Goal: Task Accomplishment & Management: Use online tool/utility

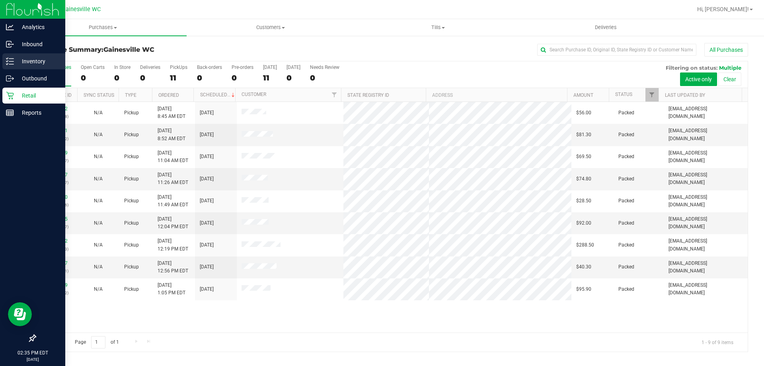
click at [13, 61] on icon at bounding box center [10, 61] width 8 height 8
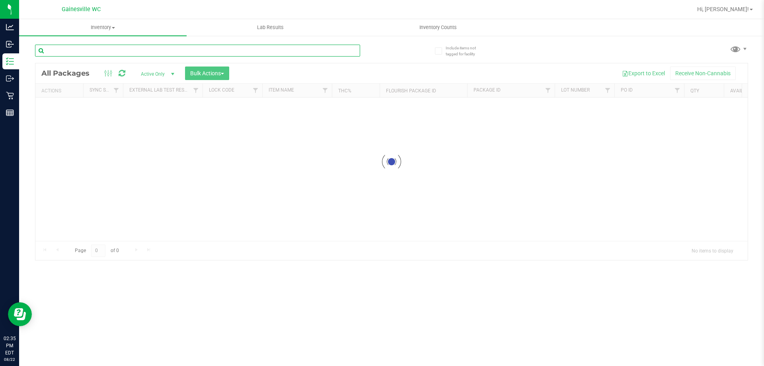
click at [160, 49] on div "Inventory All packages All inventory Waste log Create inventory Lab Results Inv…" at bounding box center [391, 192] width 745 height 347
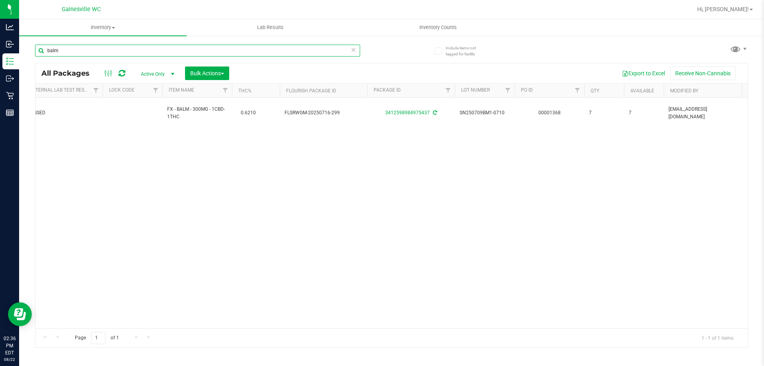
scroll to position [0, 21]
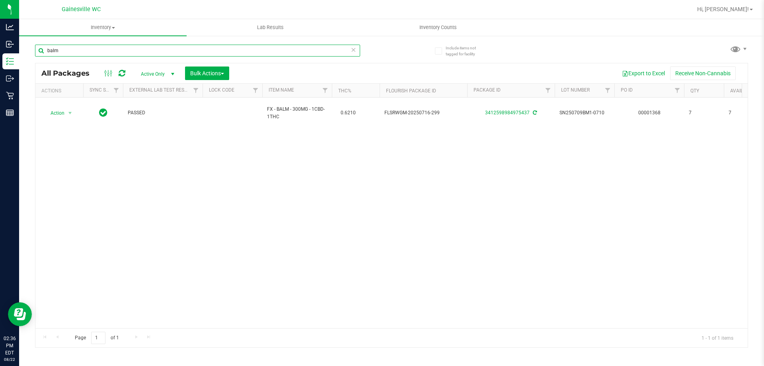
type input "balm"
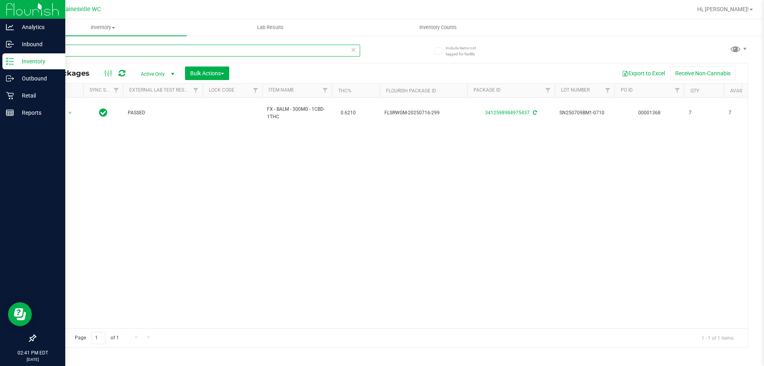
drag, startPoint x: 124, startPoint y: 45, endPoint x: 0, endPoint y: 55, distance: 124.6
click at [0, 52] on div "Analytics Inbound Inventory Outbound Retail Reports 02:41 PM EDT [DATE] 08/22 G…" at bounding box center [382, 183] width 764 height 366
click at [20, 91] on p "Retail" at bounding box center [38, 96] width 48 height 10
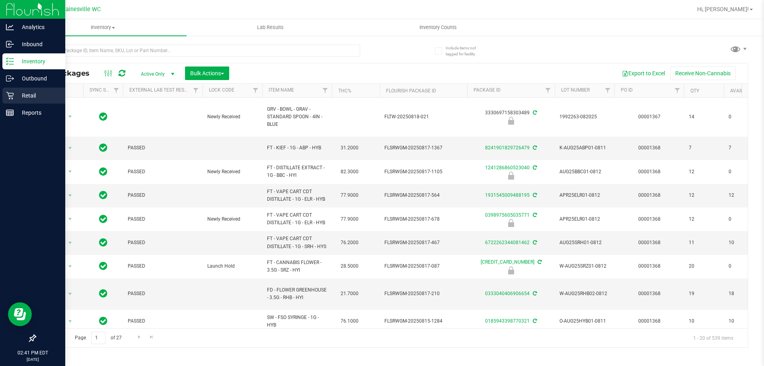
click at [20, 92] on p "Retail" at bounding box center [38, 96] width 48 height 10
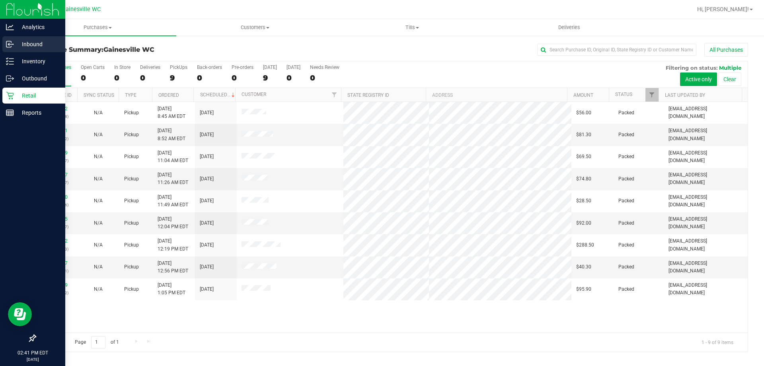
click at [32, 45] on p "Inbound" at bounding box center [38, 44] width 48 height 10
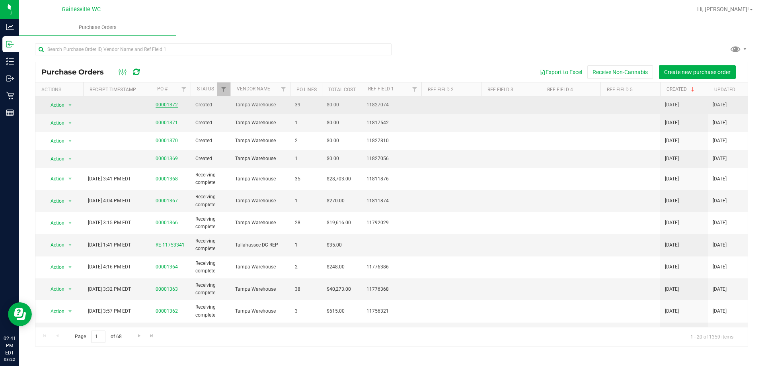
click at [167, 104] on link "00001372" at bounding box center [167, 105] width 22 height 6
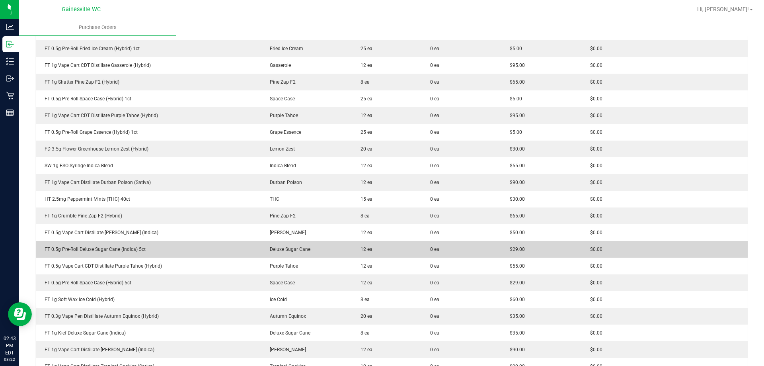
scroll to position [606, 0]
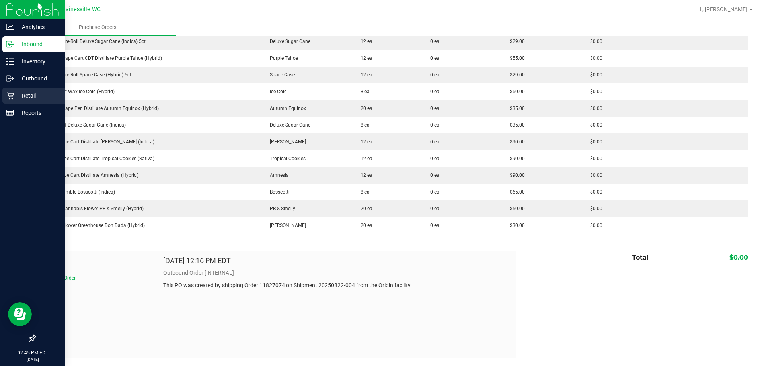
click at [36, 100] on div "Retail" at bounding box center [33, 96] width 63 height 16
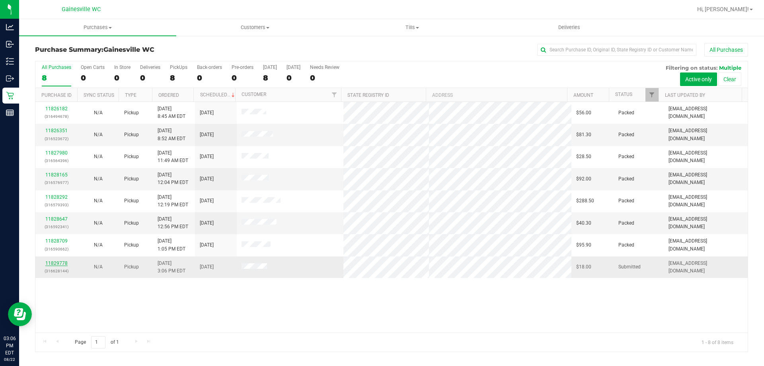
click at [55, 262] on link "11829778" at bounding box center [56, 263] width 22 height 6
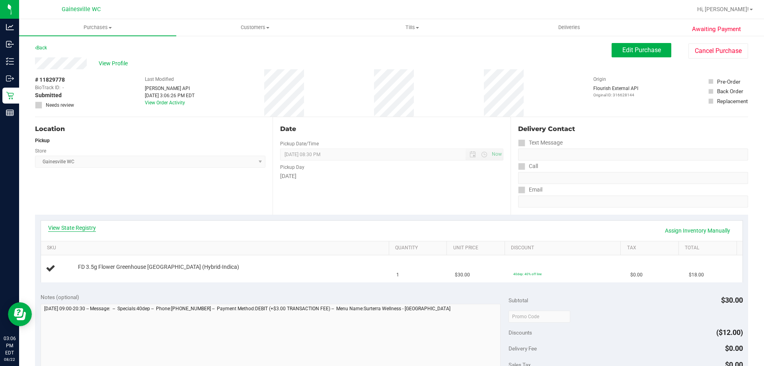
click at [76, 231] on link "View State Registry" at bounding box center [72, 228] width 48 height 8
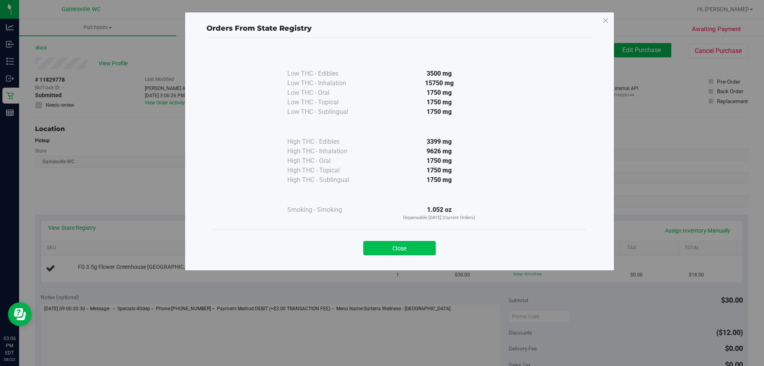
click at [414, 244] on button "Close" at bounding box center [399, 248] width 72 height 14
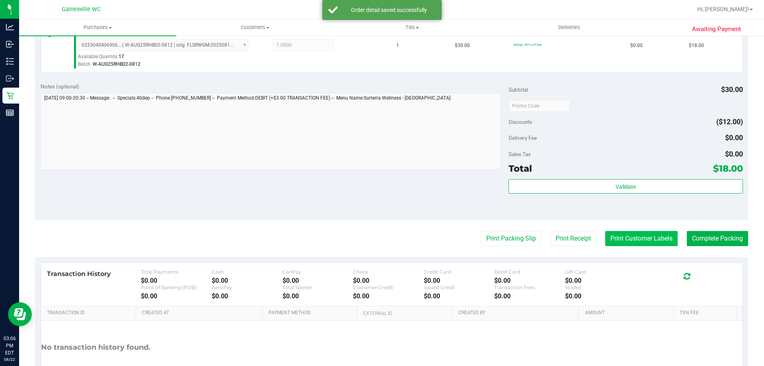
scroll to position [239, 0]
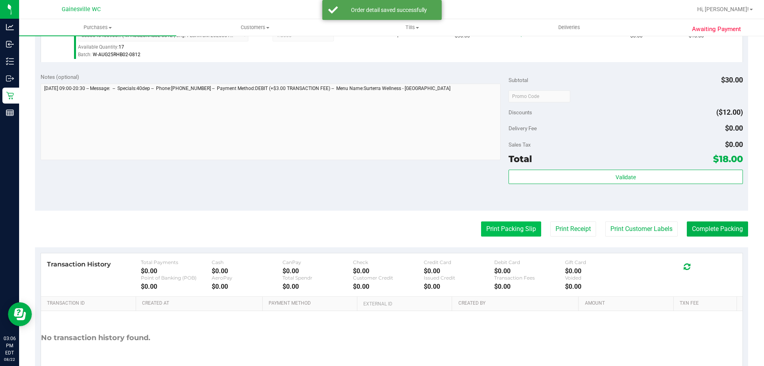
click at [527, 230] on button "Print Packing Slip" at bounding box center [511, 228] width 60 height 15
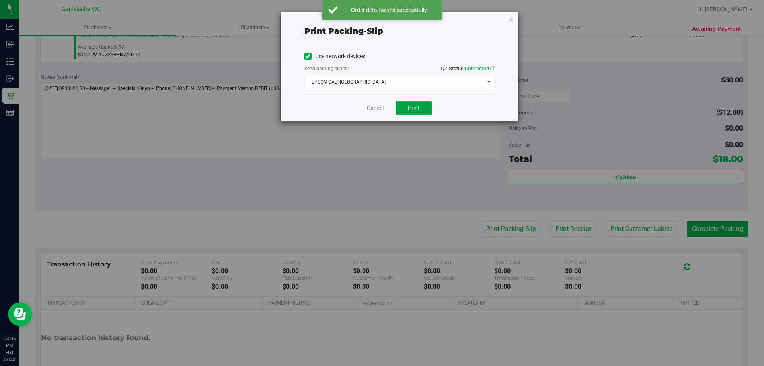
click at [408, 107] on span "Print" at bounding box center [414, 108] width 12 height 6
click at [367, 109] on link "Cancel" at bounding box center [375, 108] width 17 height 8
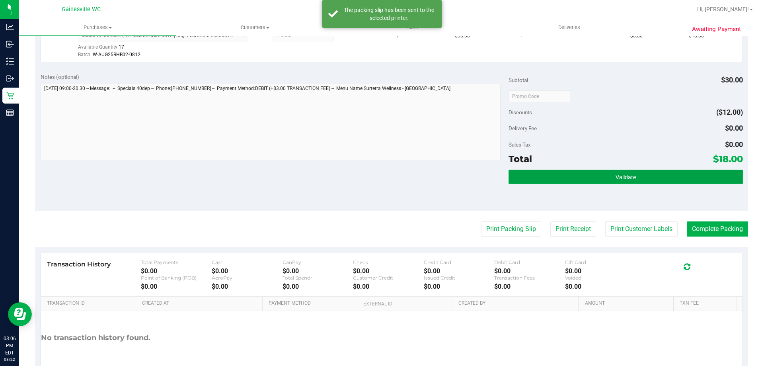
click at [532, 182] on button "Validate" at bounding box center [626, 177] width 234 height 14
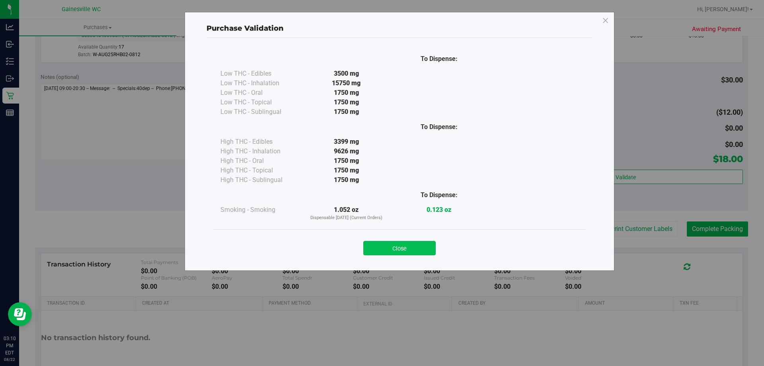
drag, startPoint x: 370, startPoint y: 235, endPoint x: 385, endPoint y: 250, distance: 21.1
click at [371, 236] on div "Close" at bounding box center [400, 246] width 362 height 20
click at [385, 250] on button "Close" at bounding box center [399, 248] width 72 height 14
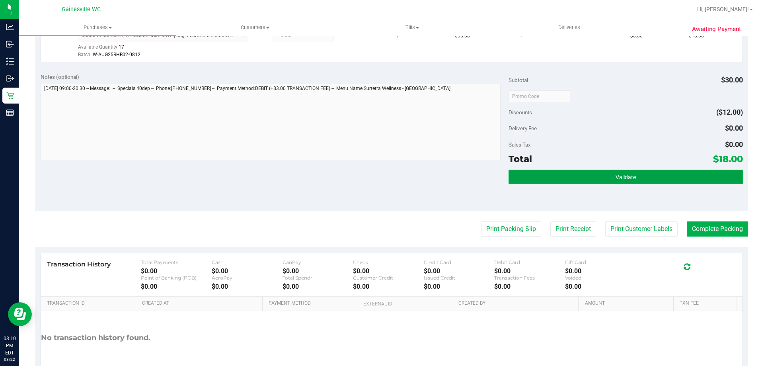
click at [616, 178] on span "Validate" at bounding box center [626, 177] width 20 height 6
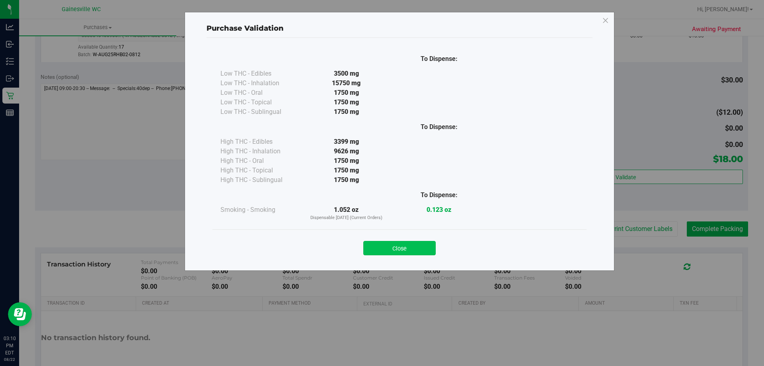
click at [395, 246] on button "Close" at bounding box center [399, 248] width 72 height 14
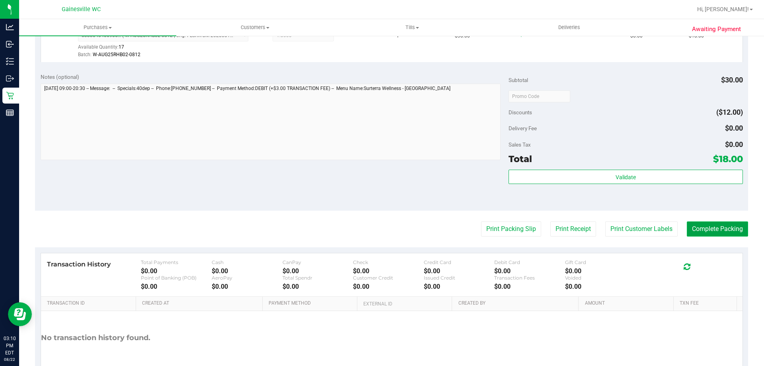
click at [724, 226] on button "Complete Packing" at bounding box center [717, 228] width 61 height 15
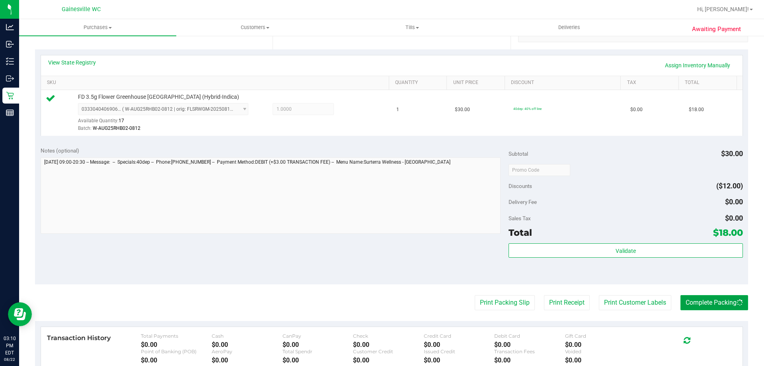
scroll to position [159, 0]
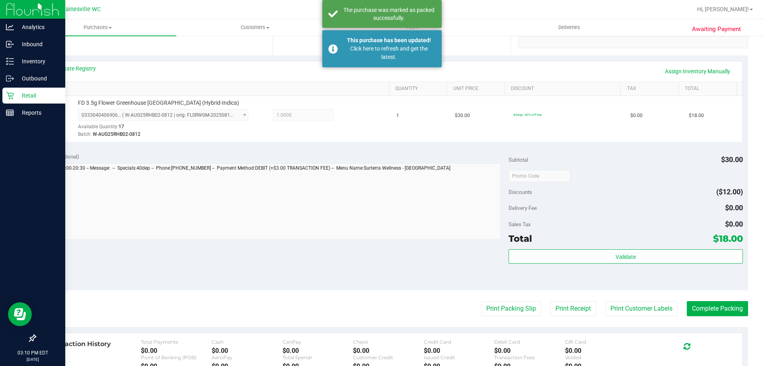
click at [22, 104] on link "Retail" at bounding box center [32, 96] width 65 height 17
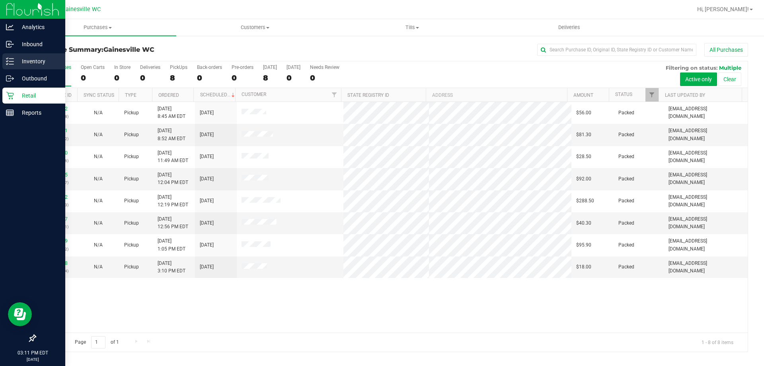
click at [31, 53] on div "Inventory" at bounding box center [33, 61] width 63 height 16
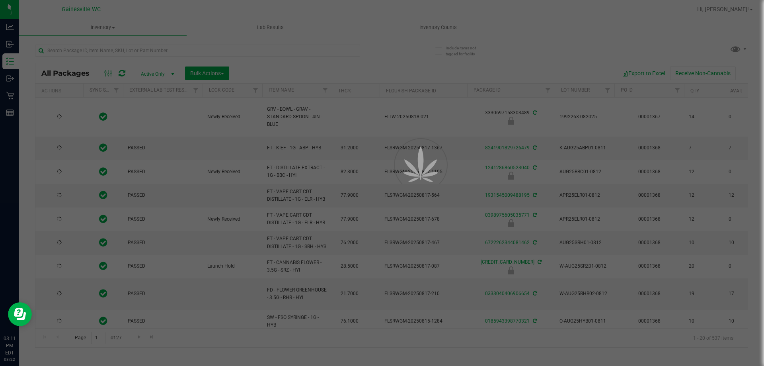
click at [137, 51] on div at bounding box center [382, 183] width 764 height 366
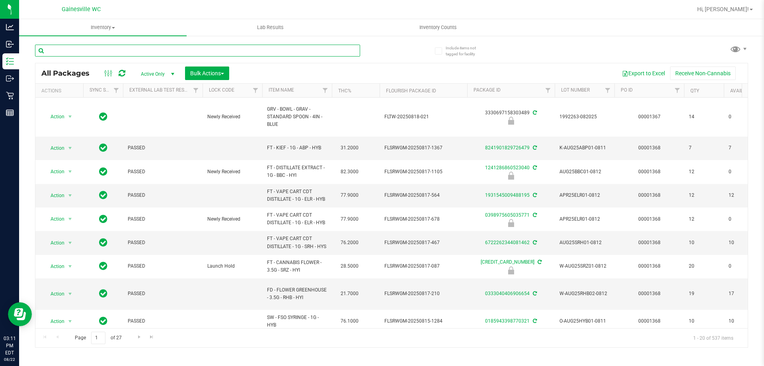
click at [137, 51] on input "text" at bounding box center [197, 51] width 325 height 12
type input "grav"
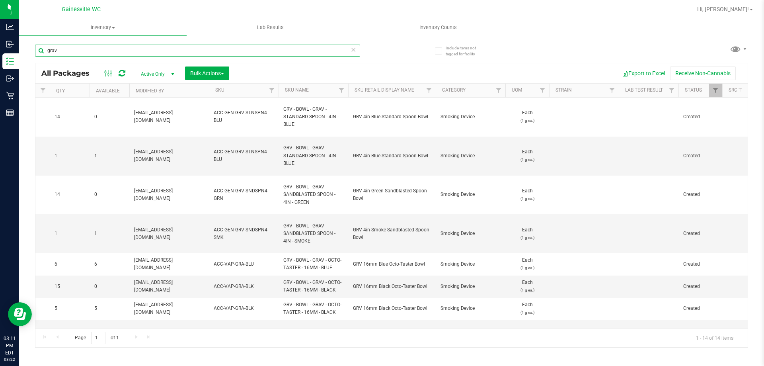
scroll to position [0, 684]
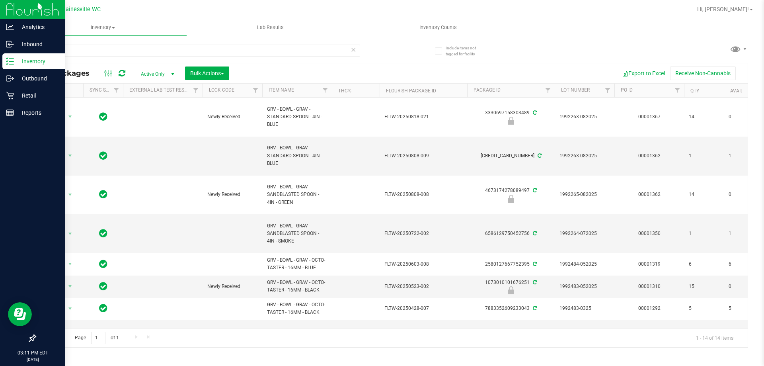
click at [28, 67] on div "Inventory" at bounding box center [33, 61] width 63 height 16
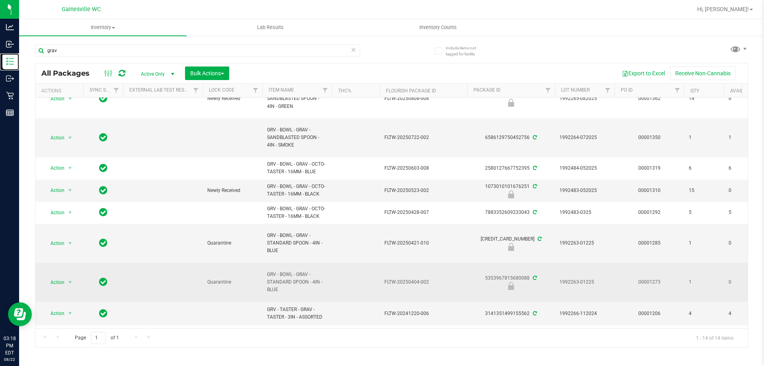
scroll to position [223, 0]
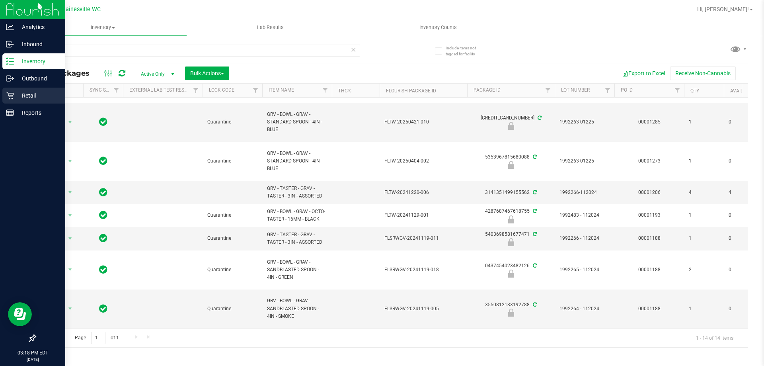
click at [24, 90] on div "Retail" at bounding box center [33, 96] width 63 height 16
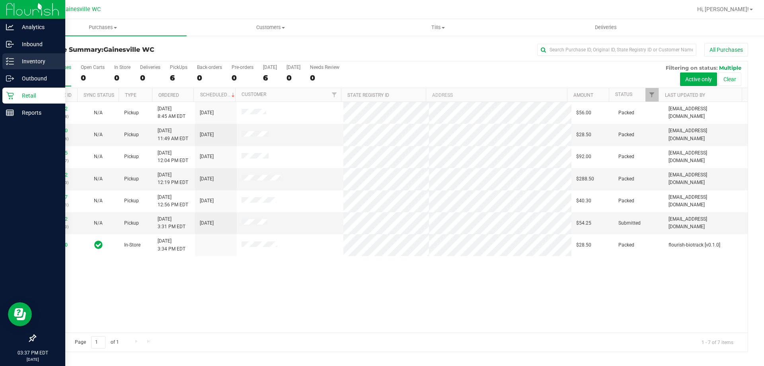
click at [17, 61] on p "Inventory" at bounding box center [38, 62] width 48 height 10
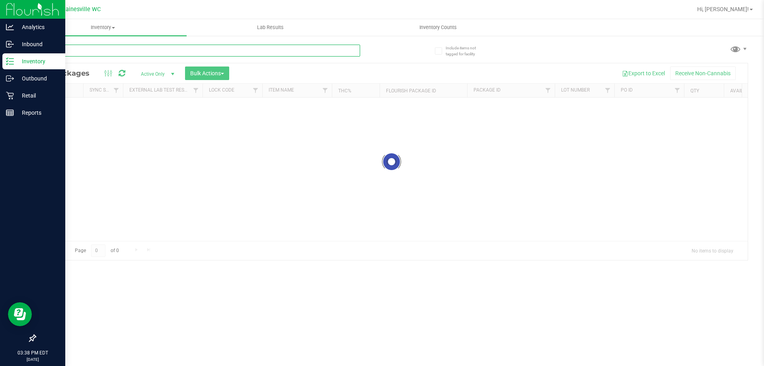
click at [144, 53] on input "text" at bounding box center [197, 51] width 325 height 12
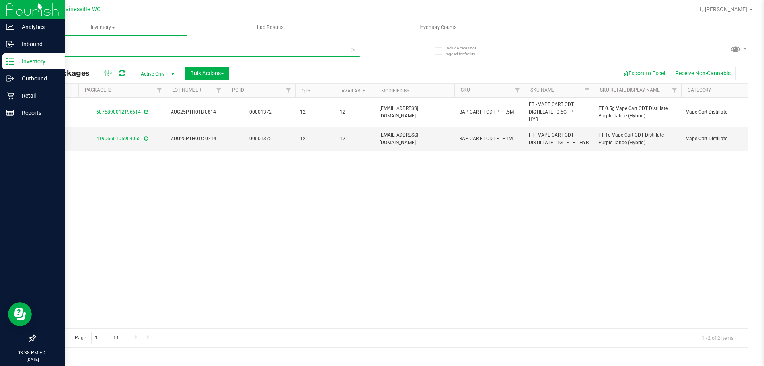
scroll to position [0, 396]
type input "pth"
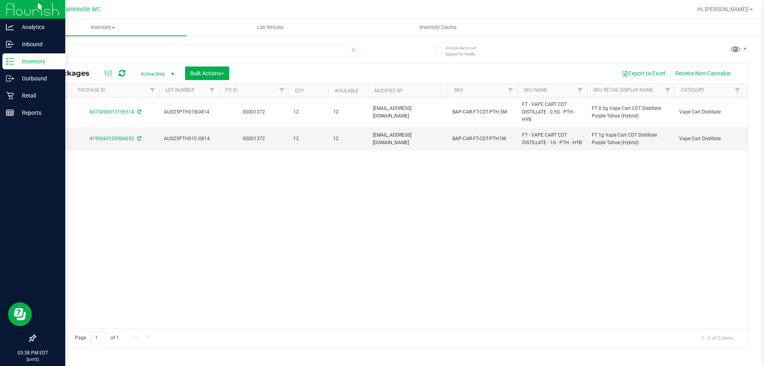
click at [353, 47] on icon at bounding box center [354, 50] width 6 height 10
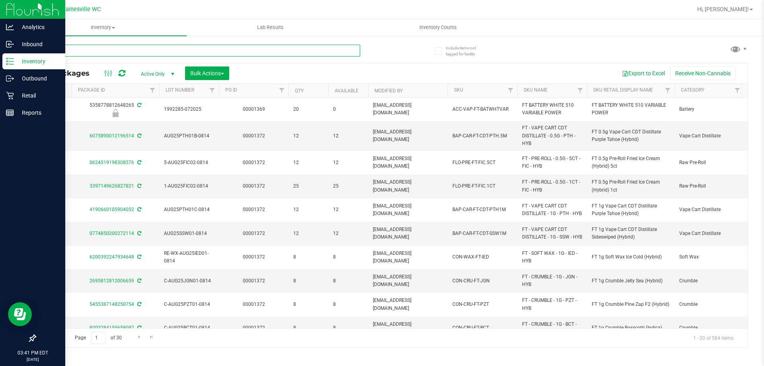
click at [351, 54] on input "text" at bounding box center [197, 51] width 325 height 12
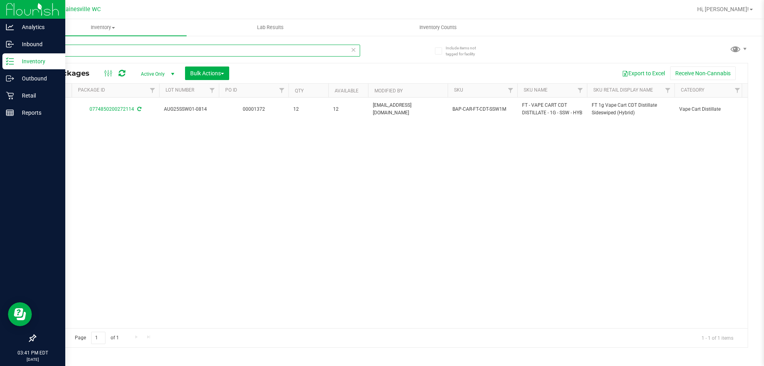
type input "ssw"
drag, startPoint x: 361, startPoint y: 320, endPoint x: 502, endPoint y: 307, distance: 142.3
click at [502, 307] on div "Action Action Adjust qty Create package Edit attributes Global inventory Locate…" at bounding box center [391, 213] width 713 height 230
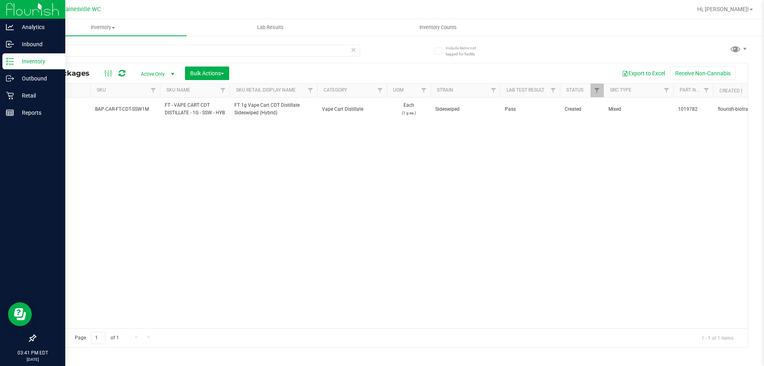
scroll to position [0, 749]
click at [351, 48] on icon at bounding box center [354, 50] width 6 height 10
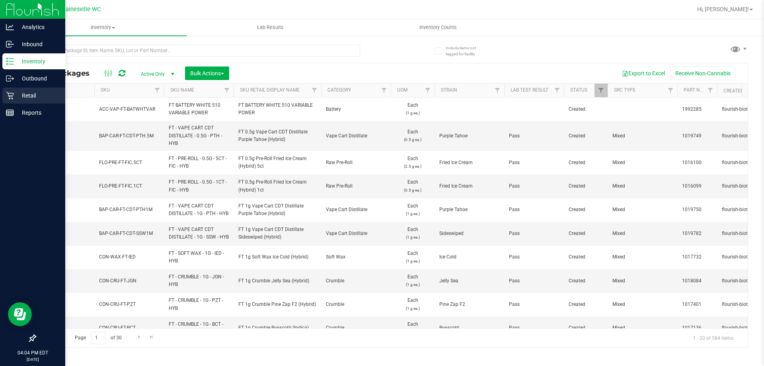
click at [43, 98] on p "Retail" at bounding box center [38, 96] width 48 height 10
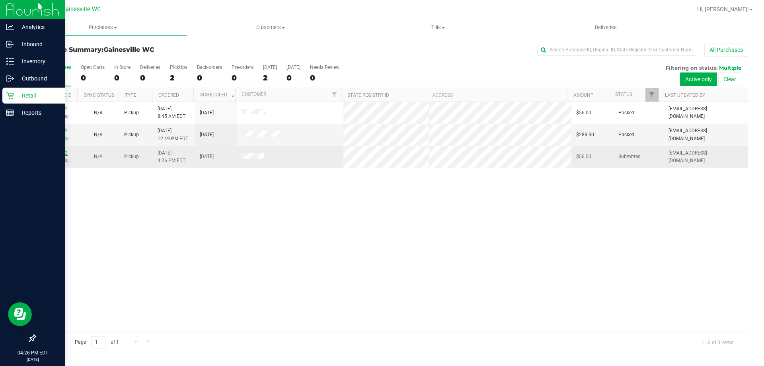
click at [59, 152] on link "11830502" at bounding box center [56, 153] width 22 height 6
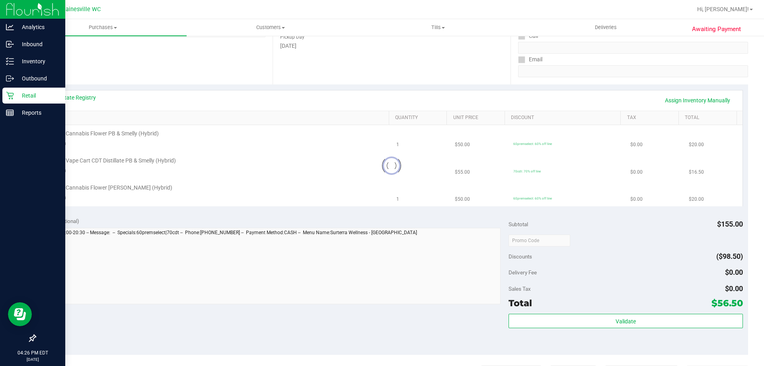
scroll to position [239, 0]
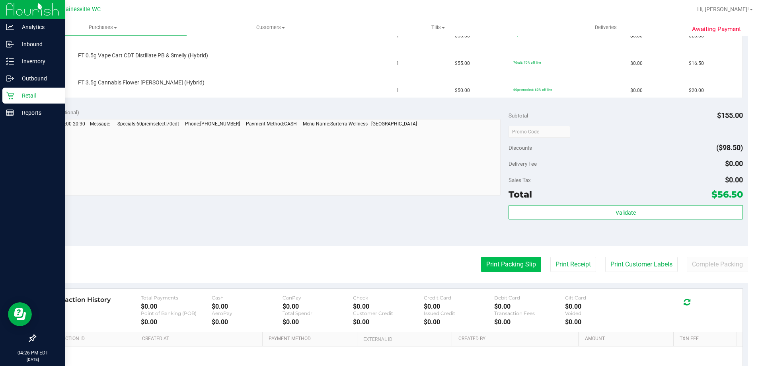
click at [497, 271] on button "Print Packing Slip" at bounding box center [511, 264] width 60 height 15
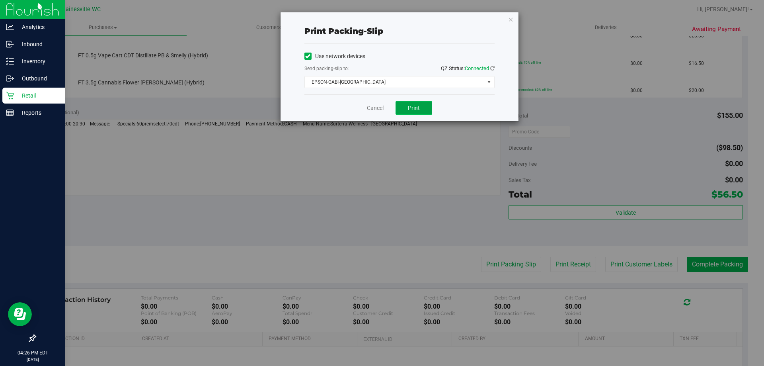
click at [416, 101] on button "Print" at bounding box center [414, 108] width 37 height 14
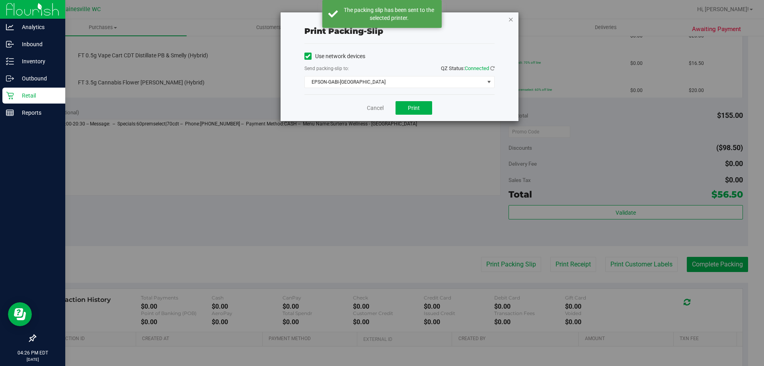
drag, startPoint x: 510, startPoint y: 21, endPoint x: 518, endPoint y: 45, distance: 25.7
click at [510, 20] on icon "button" at bounding box center [511, 19] width 6 height 10
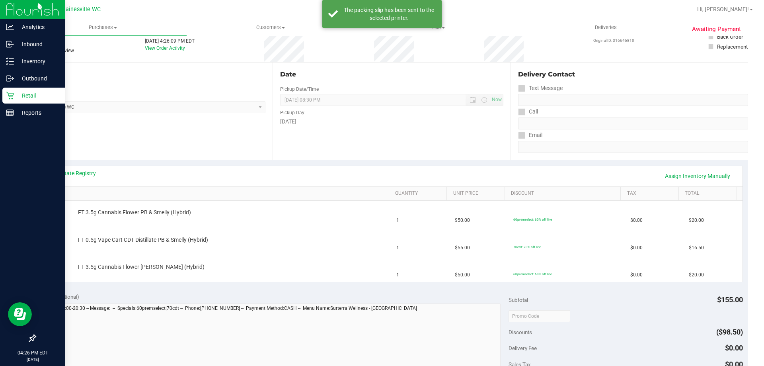
scroll to position [40, 0]
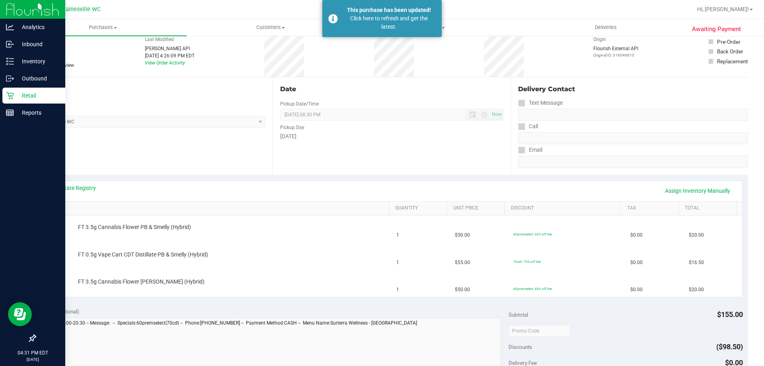
click at [21, 98] on p "Retail" at bounding box center [38, 96] width 48 height 10
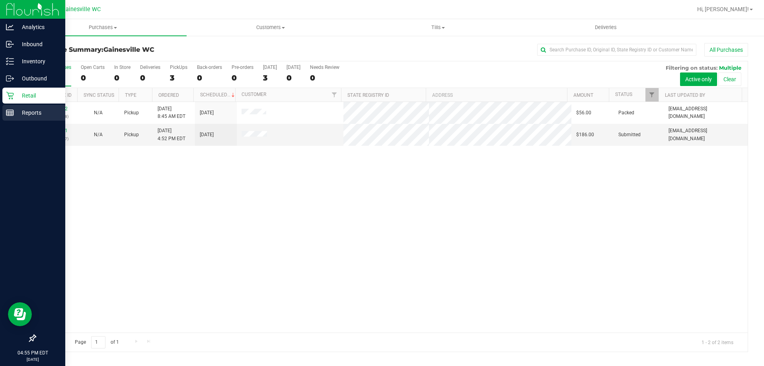
click at [14, 107] on div "Reports" at bounding box center [33, 113] width 63 height 16
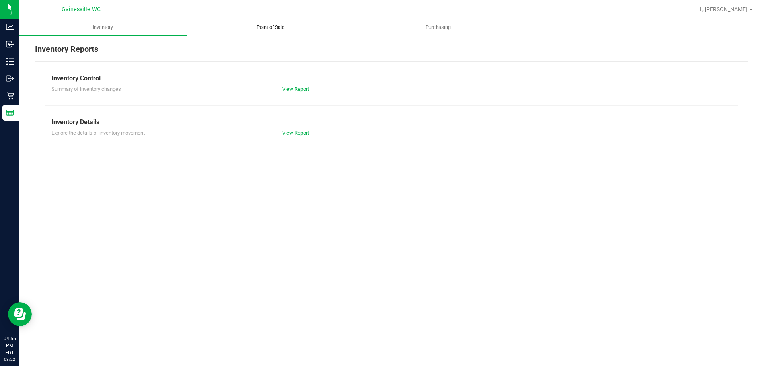
click at [278, 29] on span "Point of Sale" at bounding box center [270, 27] width 49 height 7
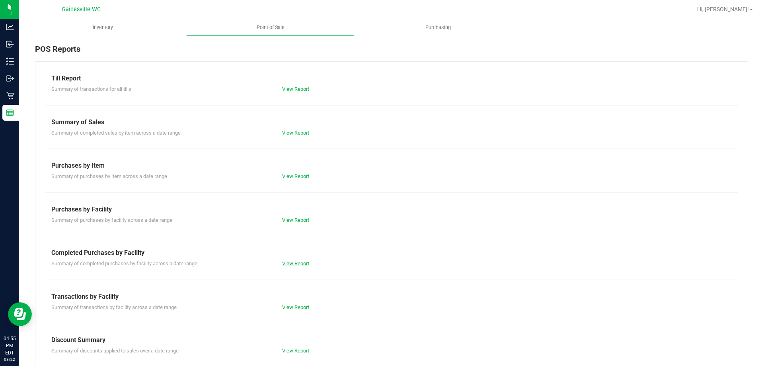
click at [290, 263] on link "View Report" at bounding box center [295, 263] width 27 height 6
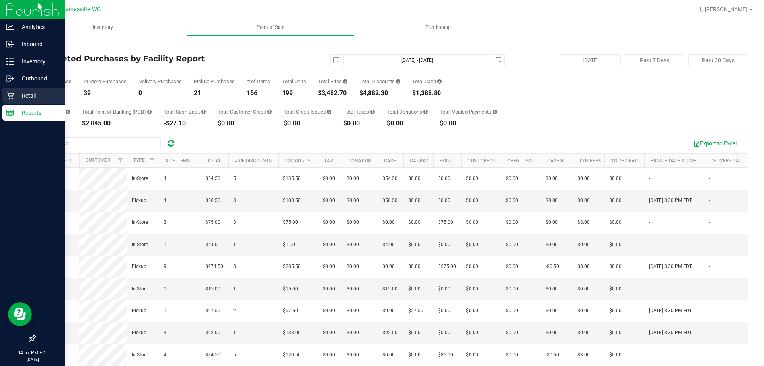
click at [26, 97] on p "Retail" at bounding box center [38, 96] width 48 height 10
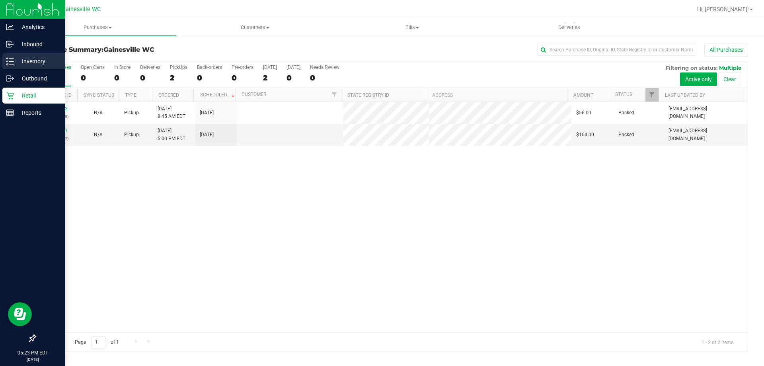
click at [20, 60] on p "Inventory" at bounding box center [38, 62] width 48 height 10
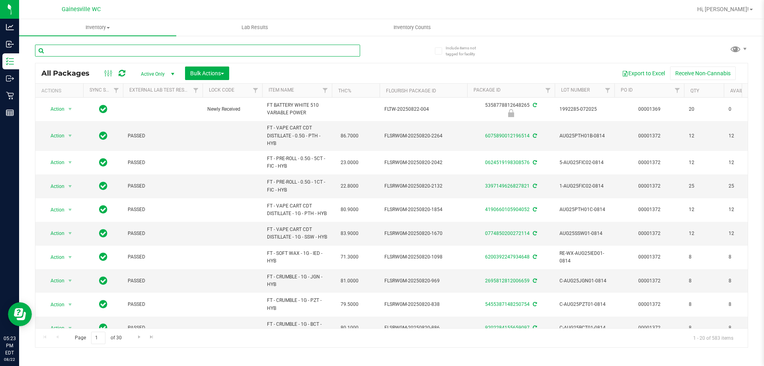
click at [102, 51] on input "text" at bounding box center [197, 51] width 325 height 12
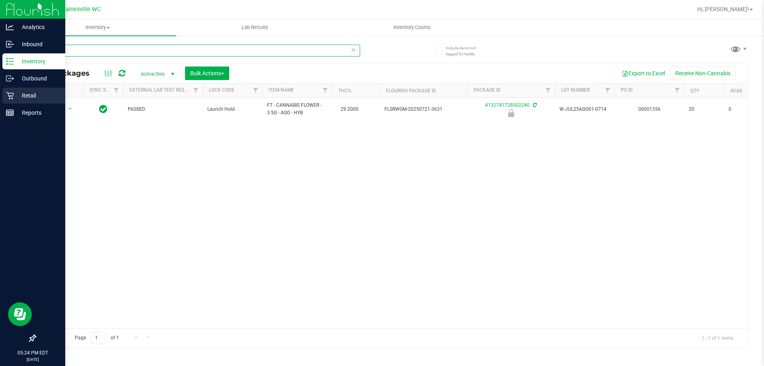
type input "alleg"
click at [26, 93] on p "Retail" at bounding box center [38, 96] width 48 height 10
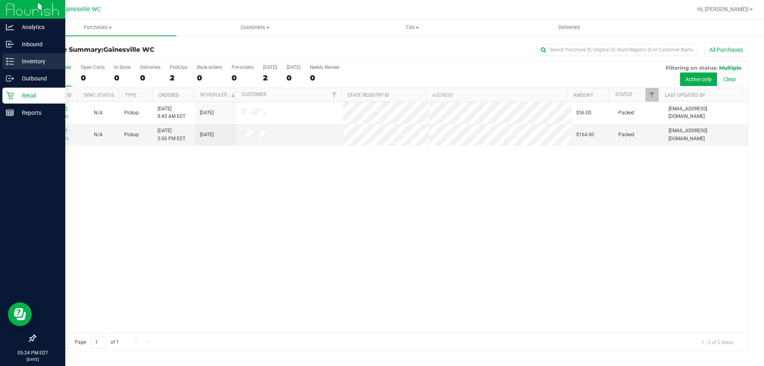
click at [34, 60] on p "Inventory" at bounding box center [38, 62] width 48 height 10
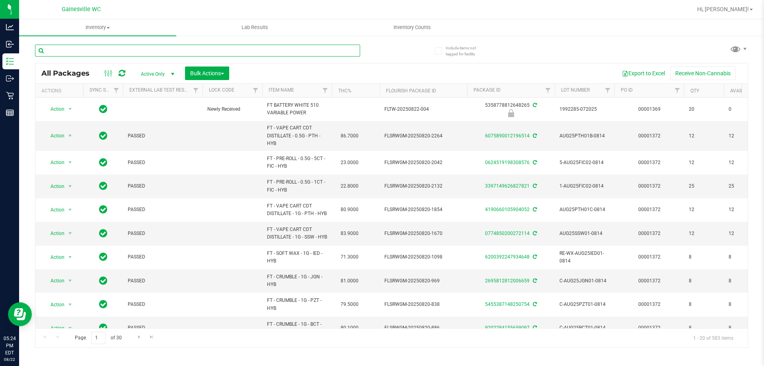
click at [98, 51] on input "text" at bounding box center [197, 51] width 325 height 12
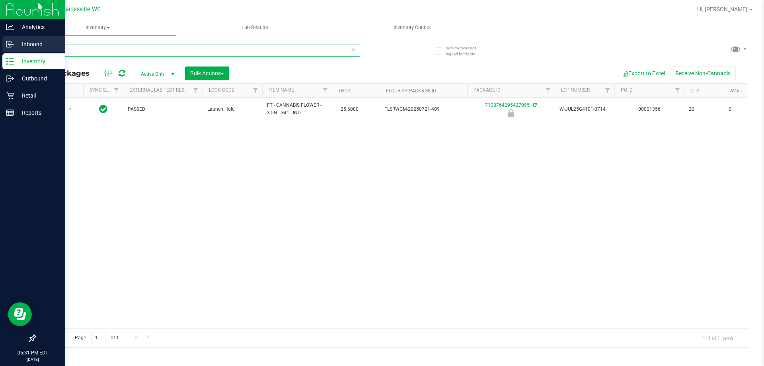
drag, startPoint x: 93, startPoint y: 49, endPoint x: 0, endPoint y: 52, distance: 93.2
click at [0, 52] on div "Analytics Inbound Inventory Outbound Retail Reports 05:31 PM EDT [DATE] 08/22 G…" at bounding box center [382, 183] width 764 height 366
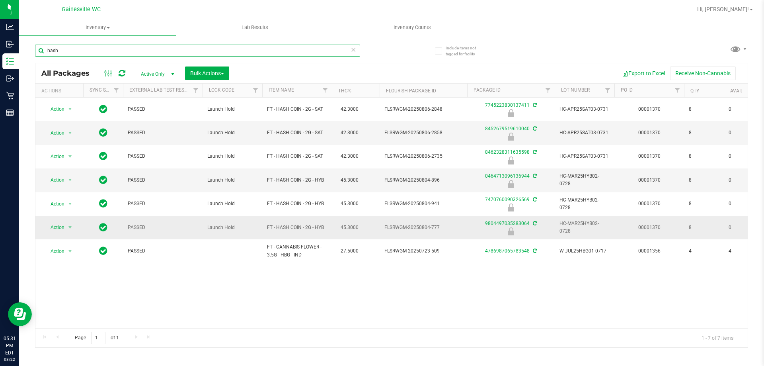
type input "hash"
click at [510, 221] on link "9804497035283064" at bounding box center [507, 224] width 45 height 6
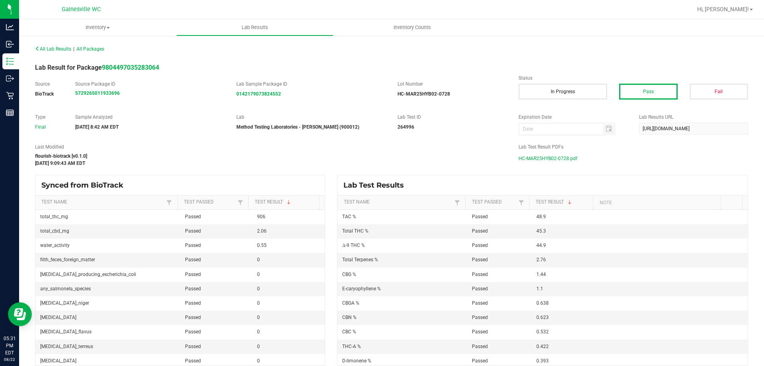
click at [547, 156] on span "HC-MAR25HYB02-0728.pdf" at bounding box center [548, 158] width 59 height 12
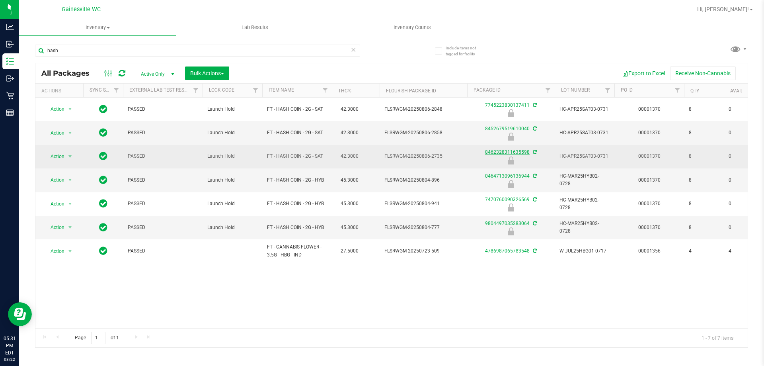
click at [504, 151] on link "8462328311635598" at bounding box center [507, 152] width 45 height 6
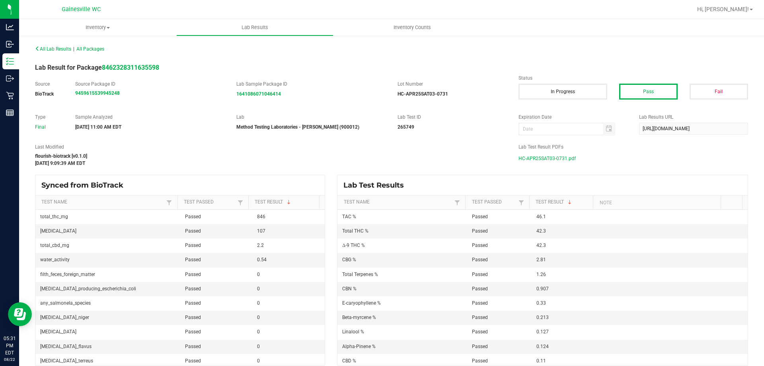
click at [537, 157] on span "HC-APR25SAT03-0731.pdf" at bounding box center [547, 158] width 57 height 12
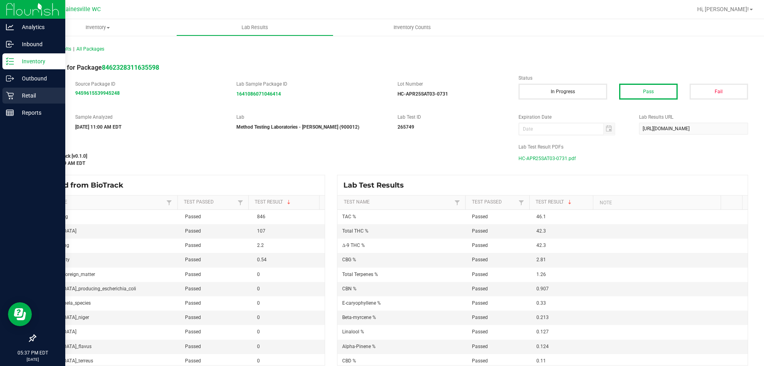
click at [25, 95] on p "Retail" at bounding box center [38, 96] width 48 height 10
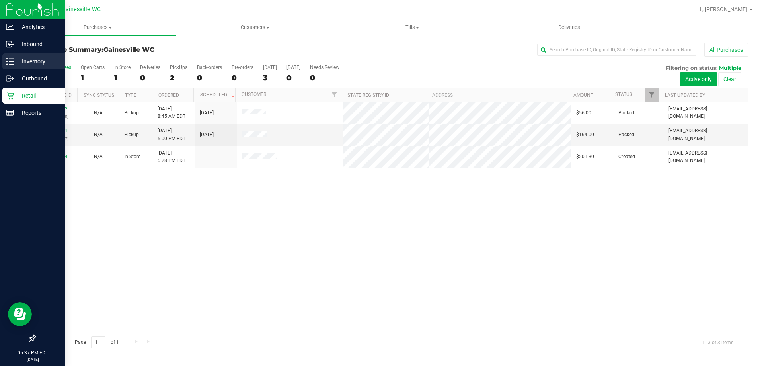
click at [31, 64] on p "Inventory" at bounding box center [38, 62] width 48 height 10
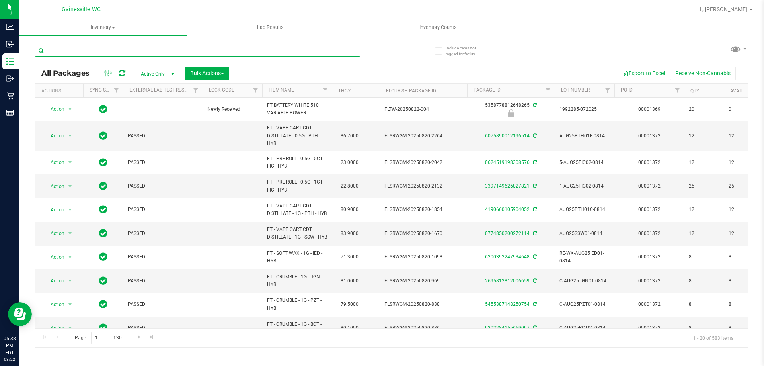
click at [105, 52] on input "text" at bounding box center [197, 51] width 325 height 12
type input "raw"
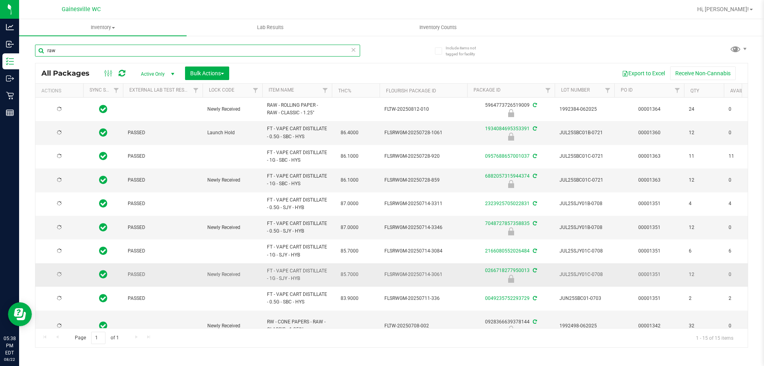
type input "[DATE]"
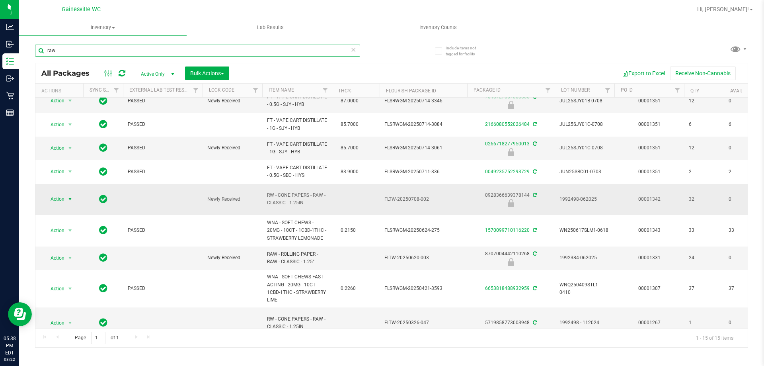
type input "raw"
click at [73, 200] on span "select" at bounding box center [70, 199] width 6 height 6
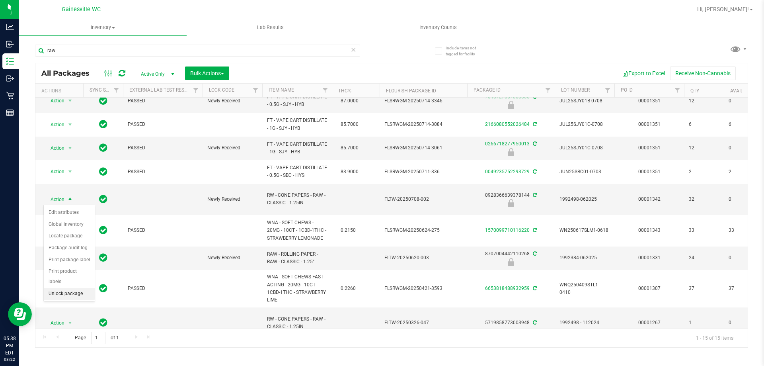
click at [76, 288] on li "Unlock package" at bounding box center [69, 294] width 51 height 12
